Goal: Browse casually: Explore the website without a specific task or goal

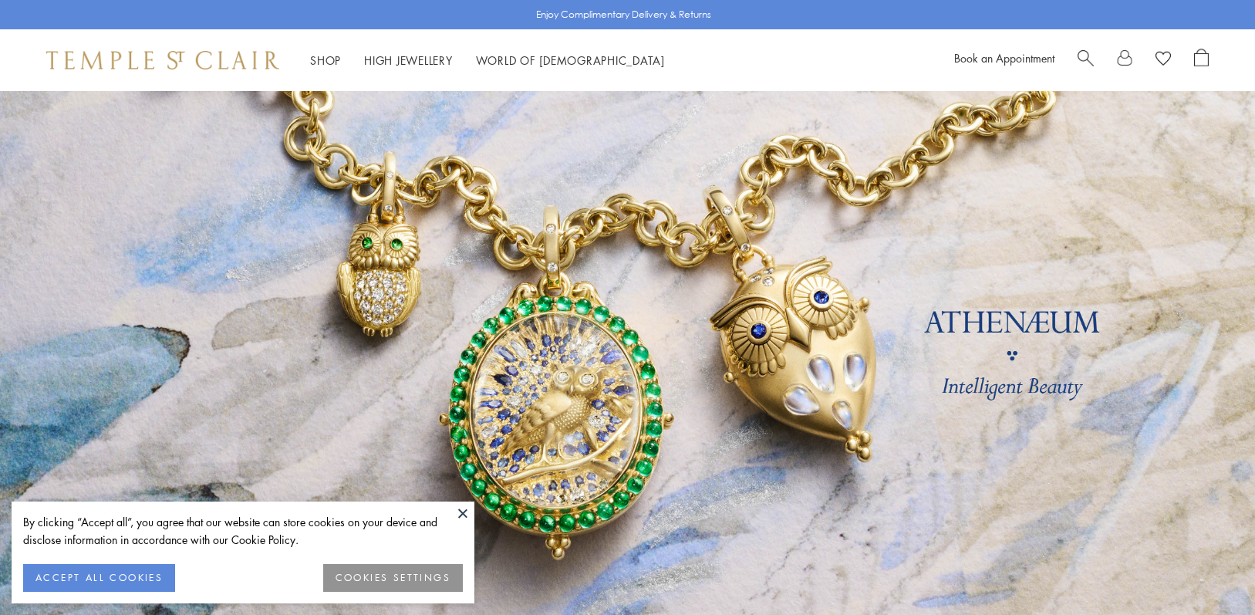
click at [83, 575] on button "ACCEPT ALL COOKIES" at bounding box center [99, 578] width 152 height 28
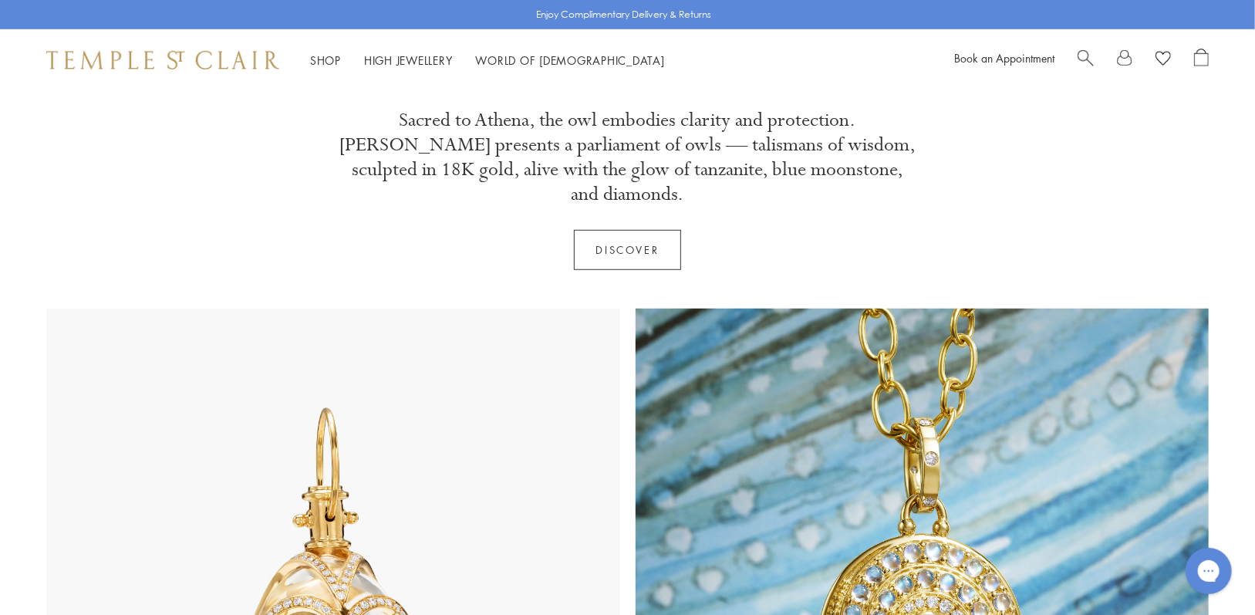
scroll to position [617, 0]
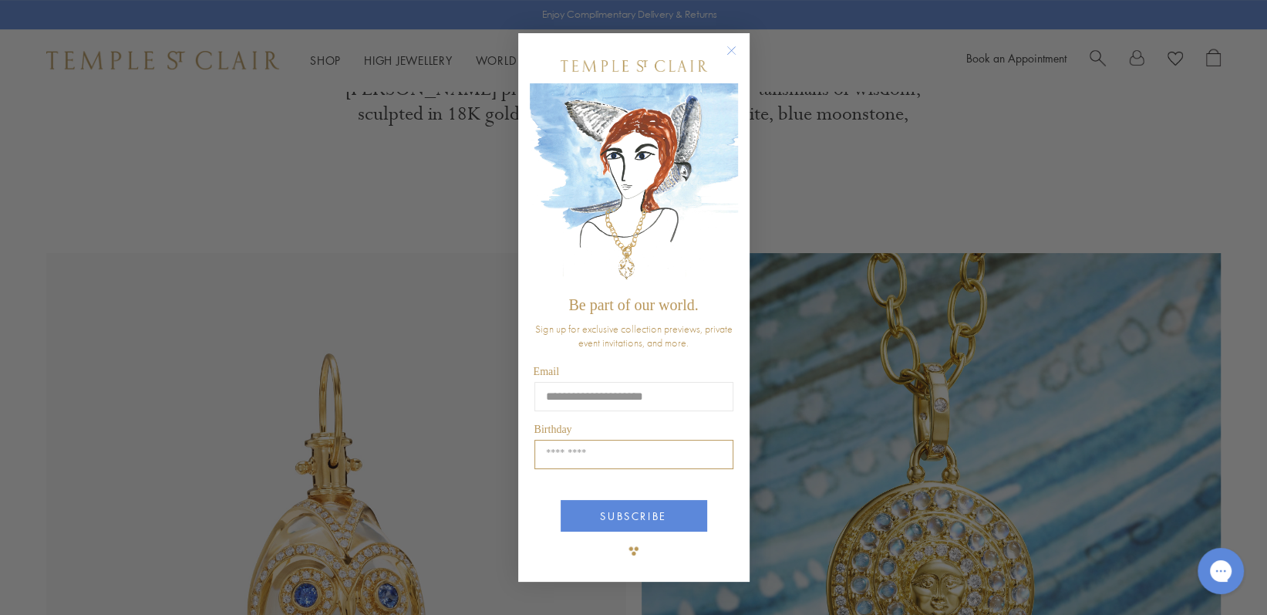
type input "**********"
click at [609, 452] on input "Birthday" at bounding box center [634, 454] width 199 height 29
type input "*****"
click at [608, 523] on button "SUBSCRIBE" at bounding box center [634, 516] width 147 height 32
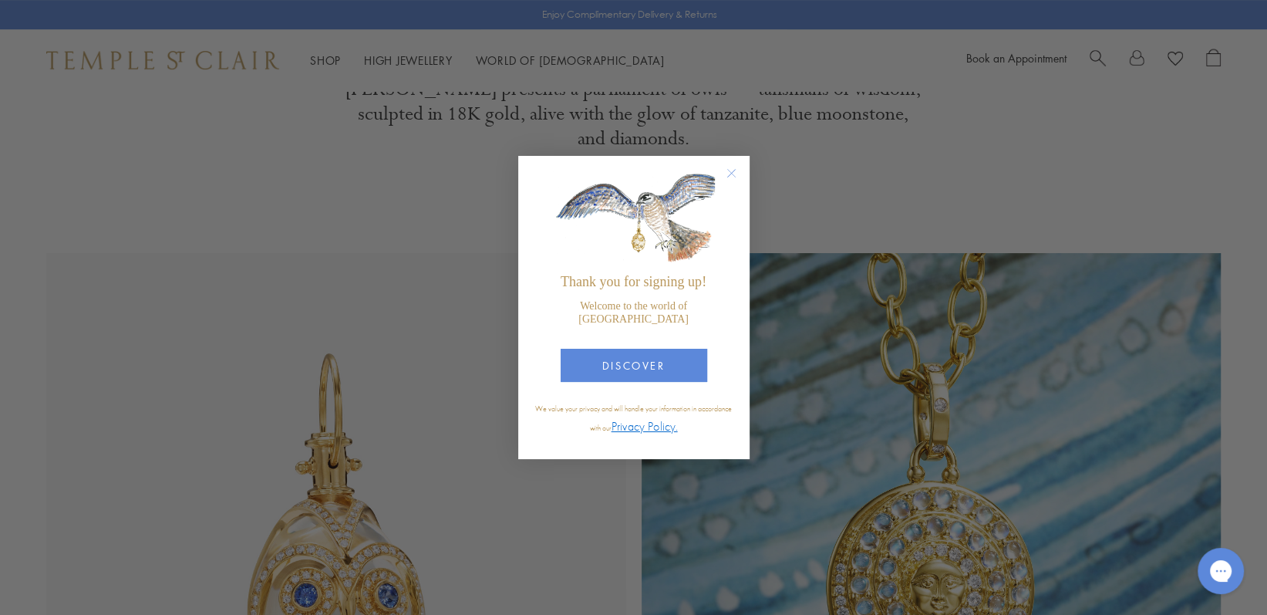
click at [734, 183] on circle "Close dialog" at bounding box center [731, 173] width 19 height 19
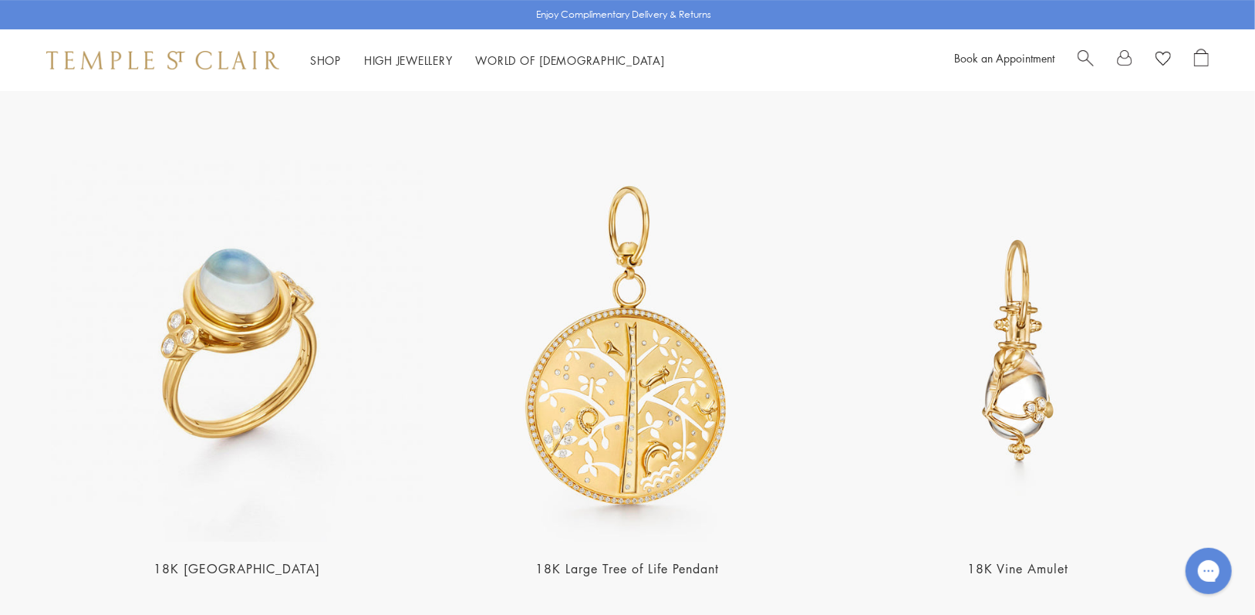
scroll to position [3240, 0]
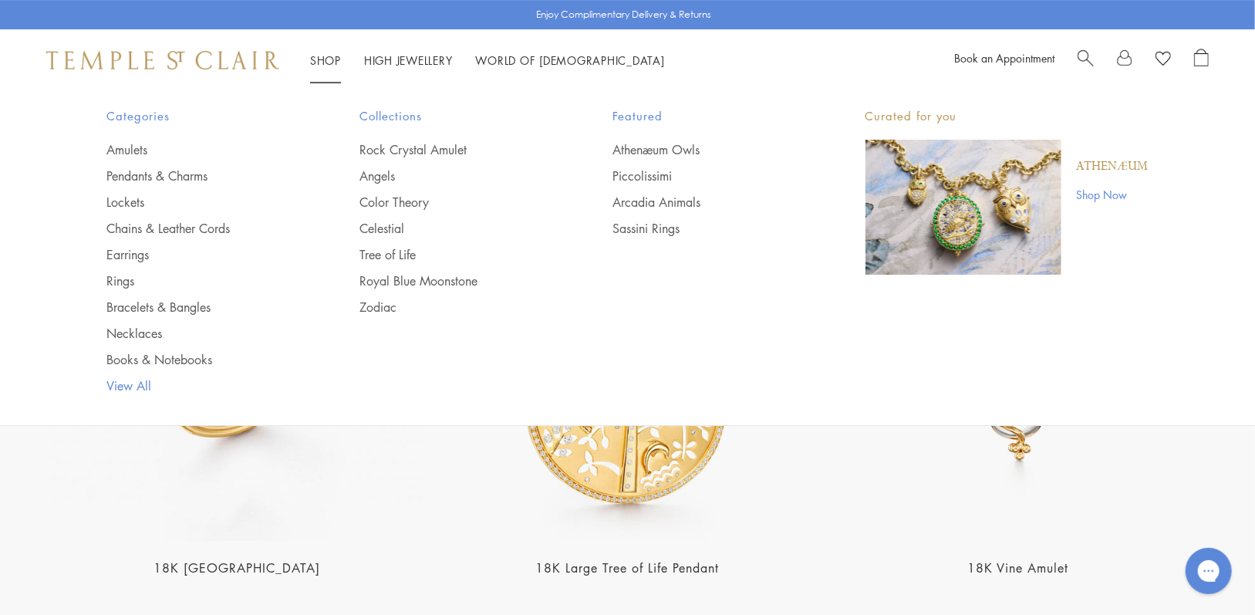
click at [122, 384] on link "View All" at bounding box center [202, 385] width 191 height 17
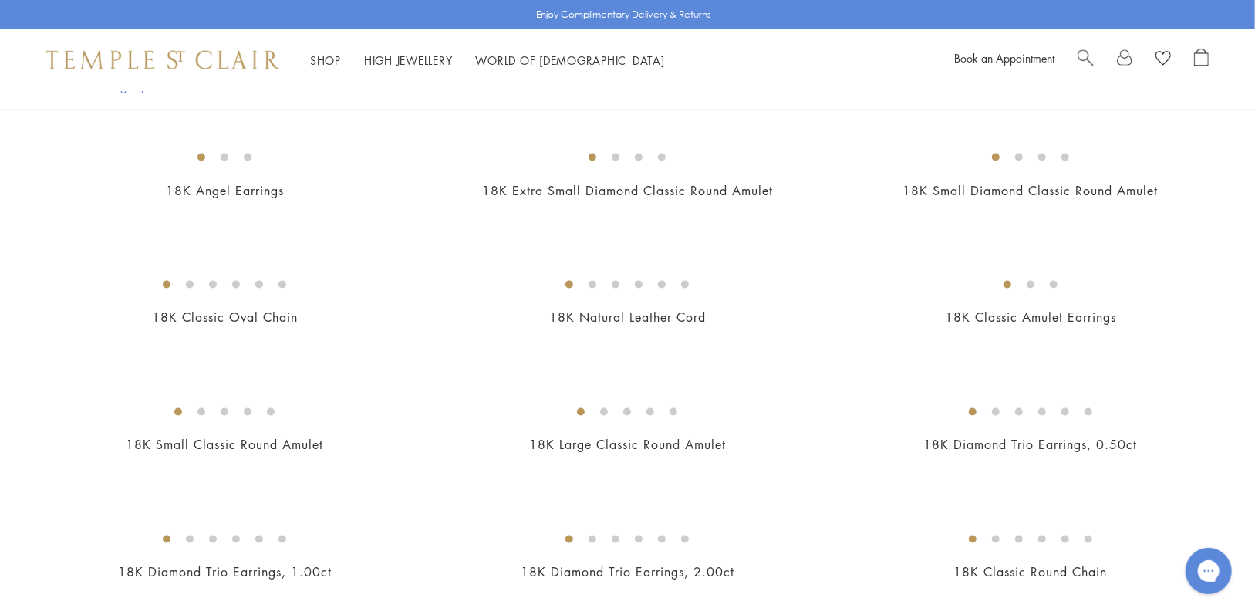
scroll to position [1543, 0]
click at [0, 0] on img at bounding box center [0, 0] width 0 height 0
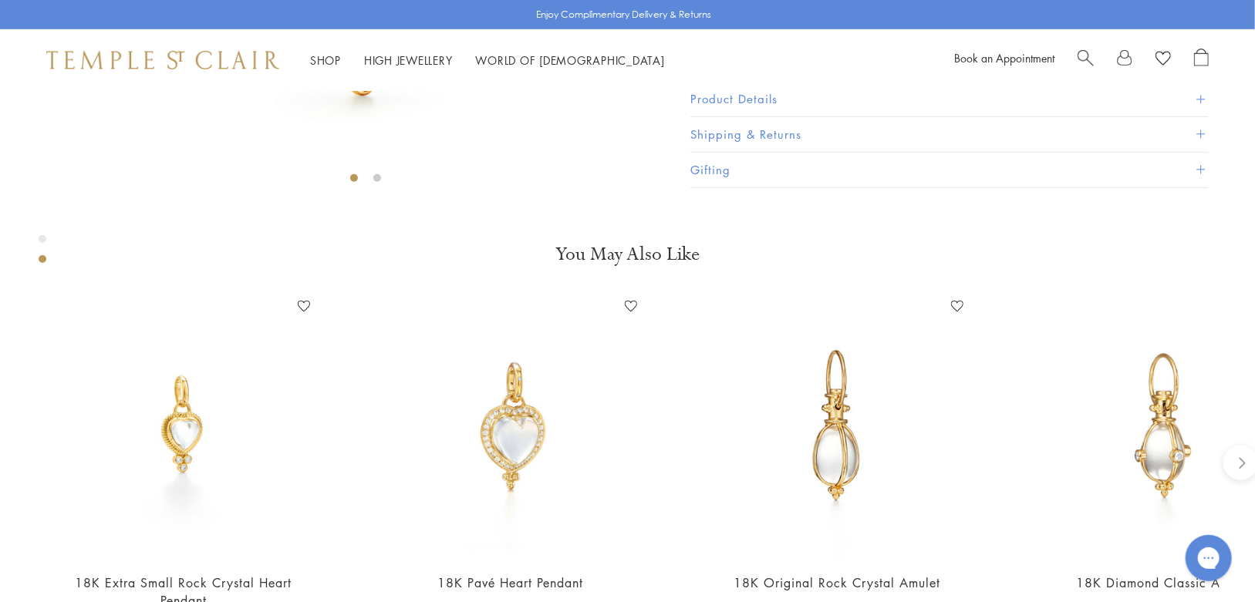
scroll to position [707, 0]
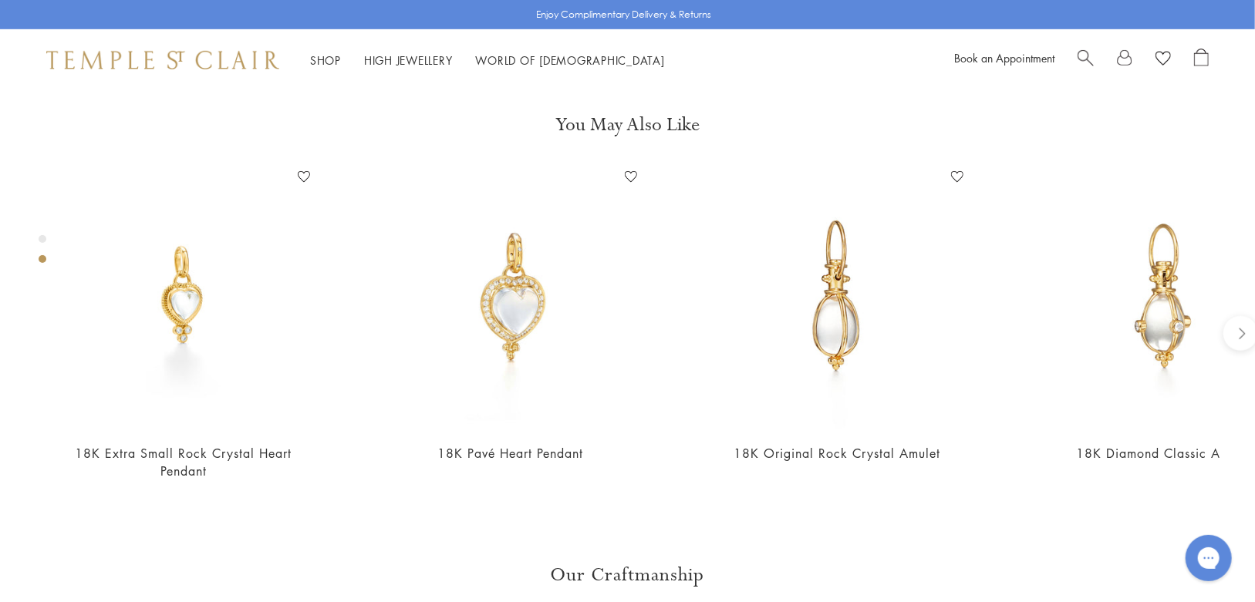
scroll to position [707, 0]
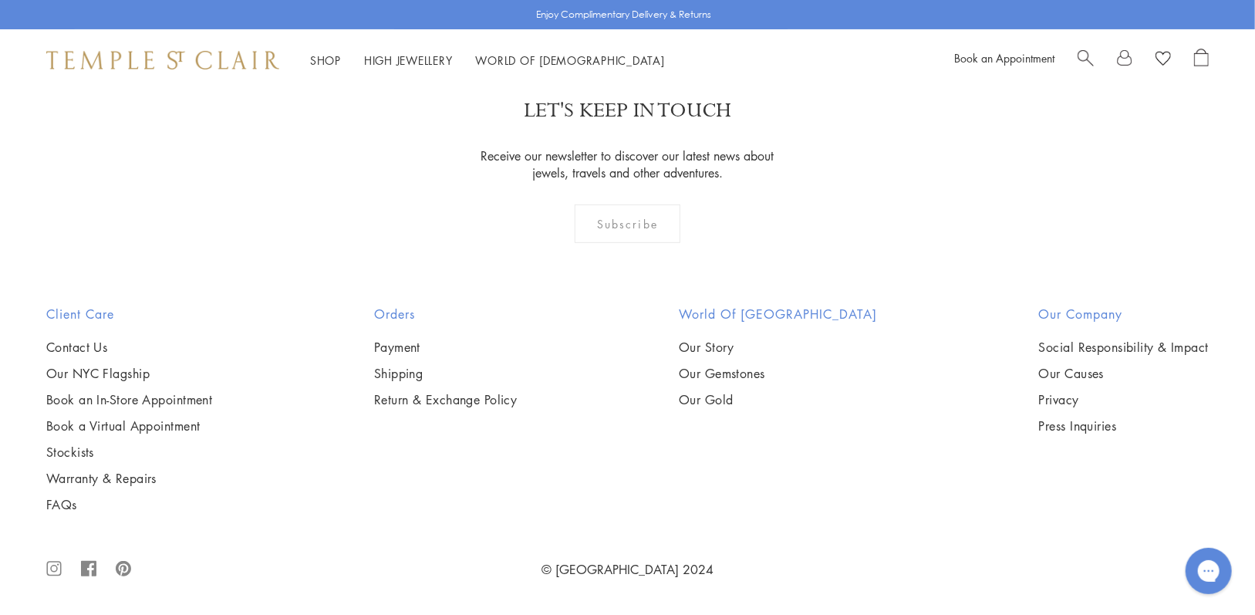
scroll to position [10104, 0]
click at [0, 0] on img at bounding box center [0, 0] width 0 height 0
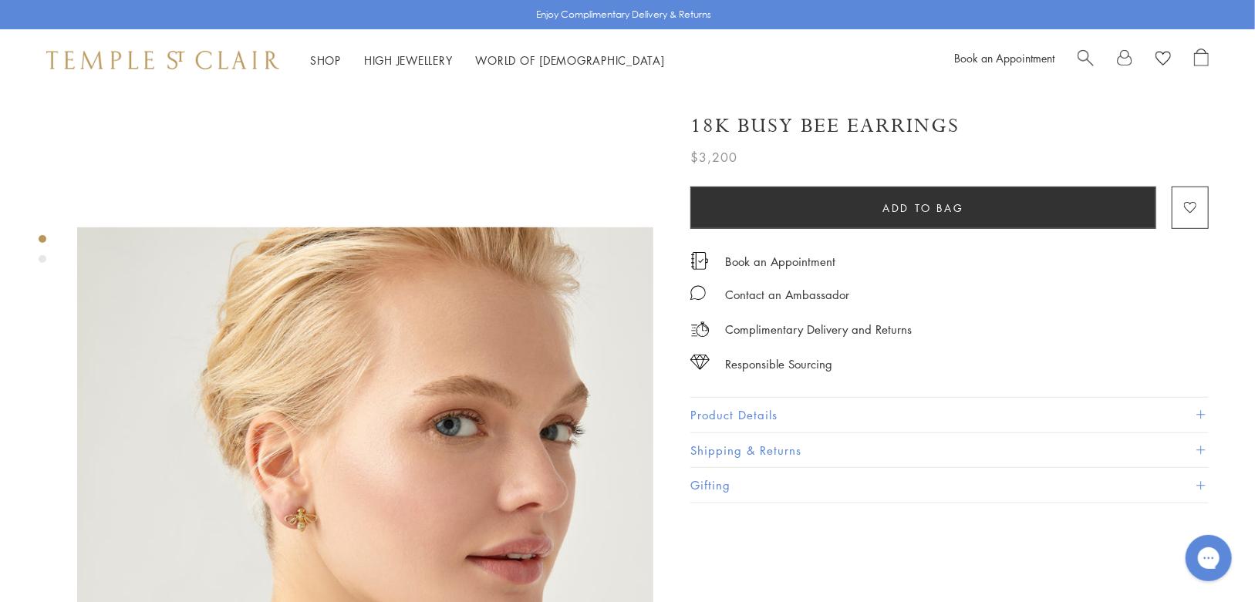
scroll to position [77, 0]
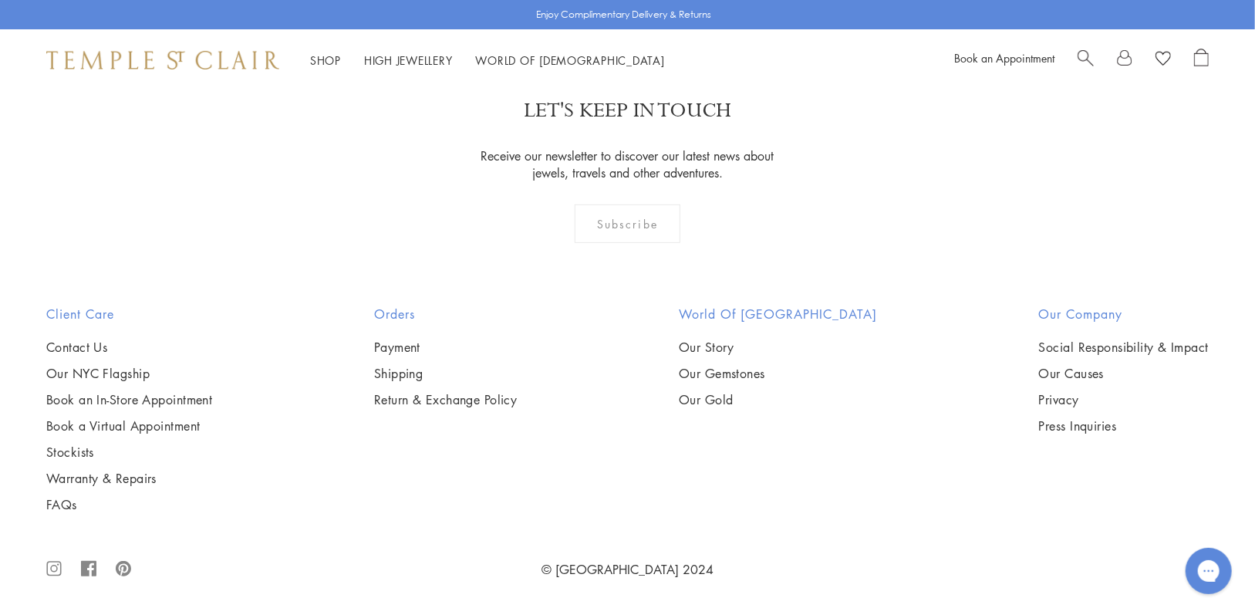
scroll to position [12881, 0]
